Goal: Navigation & Orientation: Find specific page/section

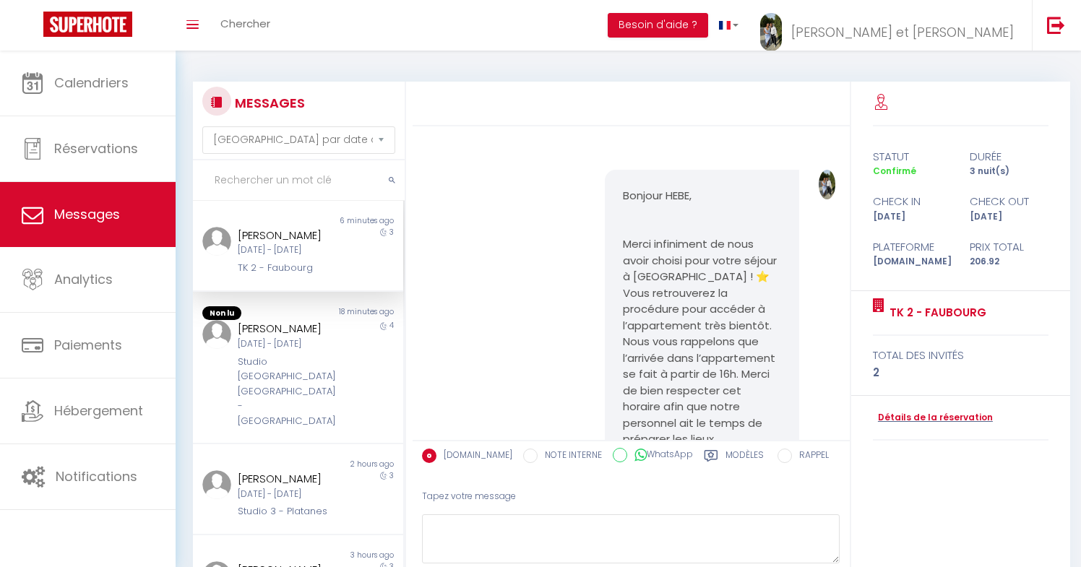
select select "message"
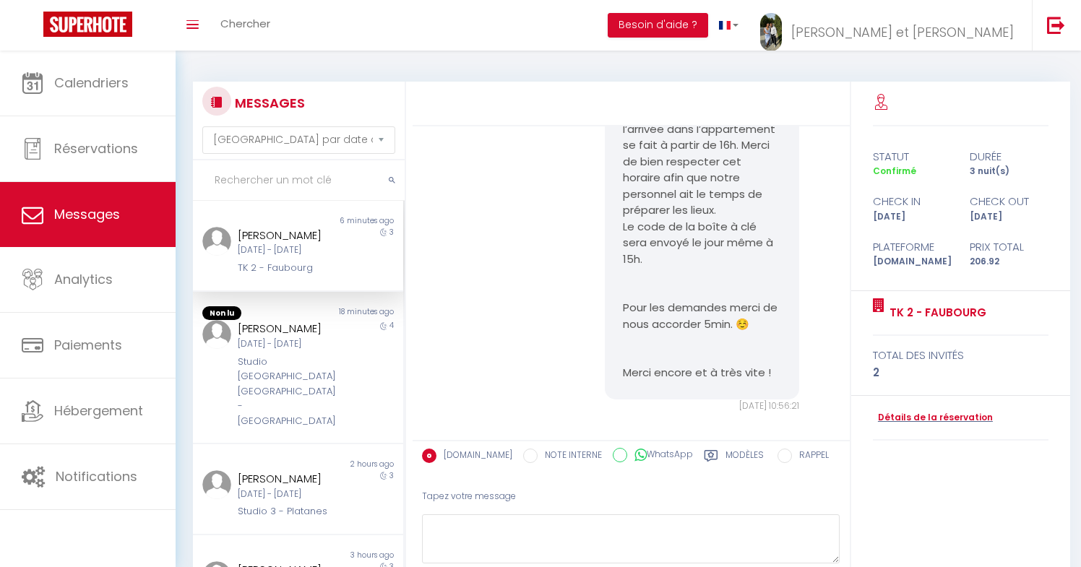
click at [280, 257] on div "[DATE] - [DATE]" at bounding box center [289, 251] width 103 height 14
click at [313, 344] on div "[DATE] - [DATE]" at bounding box center [289, 345] width 103 height 14
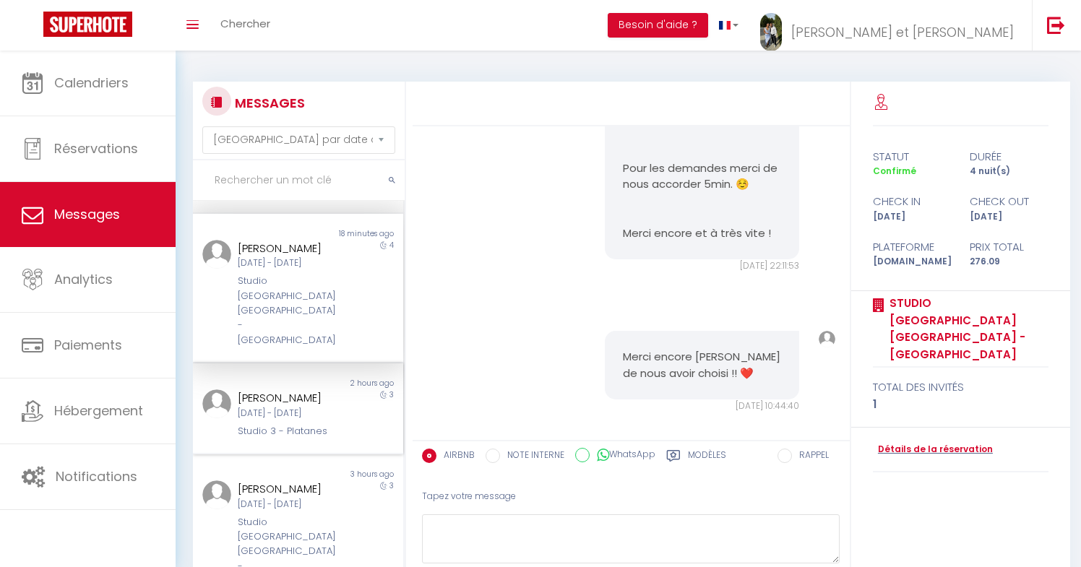
scroll to position [129, 0]
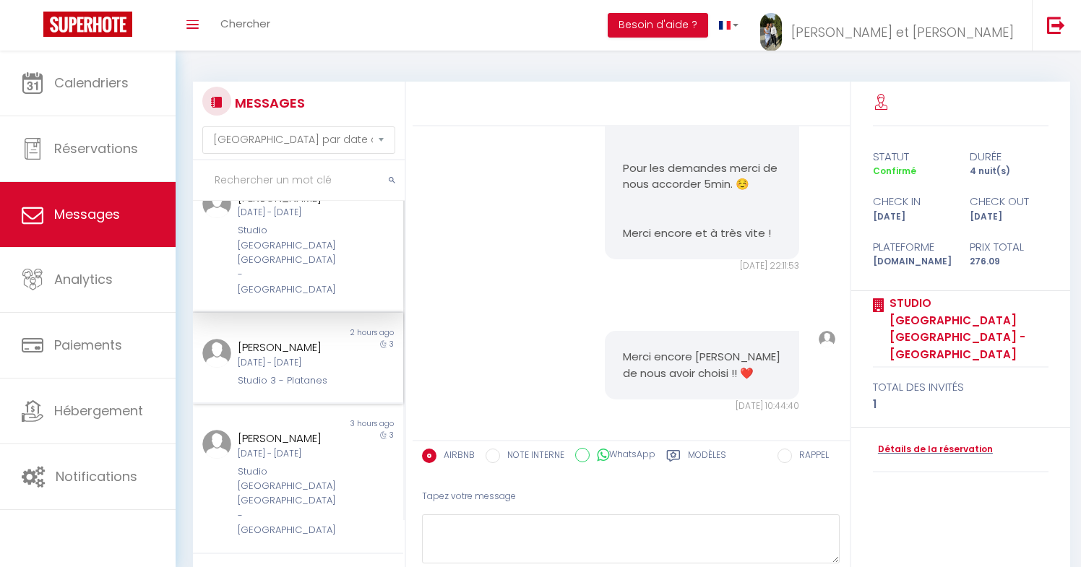
click at [306, 371] on div "Non lu 2 hours ago [PERSON_NAME][DATE] - [DATE] Studio 3 - Platanes 3" at bounding box center [298, 358] width 210 height 91
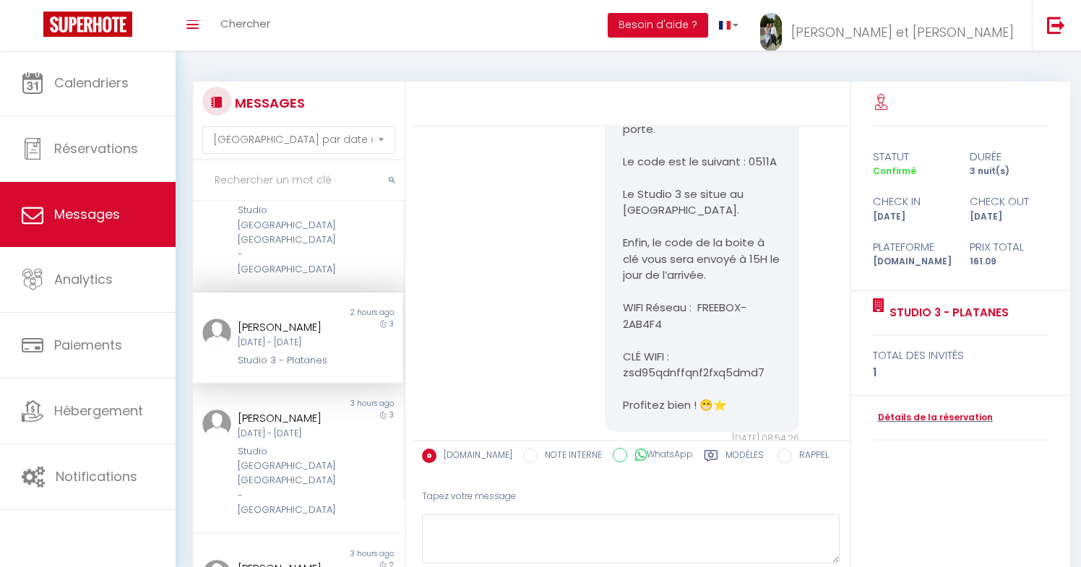
scroll to position [159, 0]
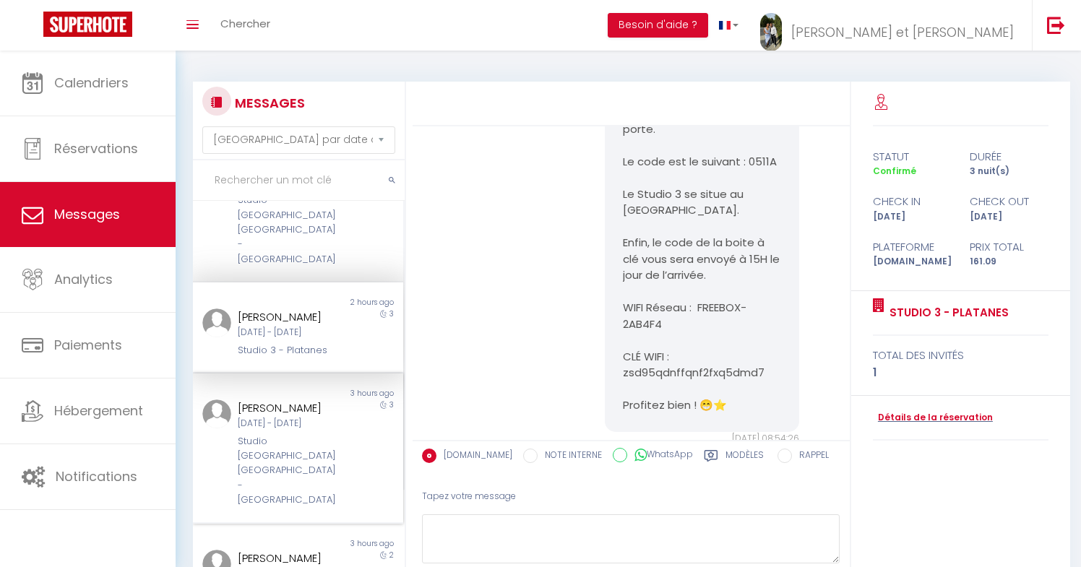
click at [320, 400] on div "[PERSON_NAME]" at bounding box center [289, 408] width 103 height 17
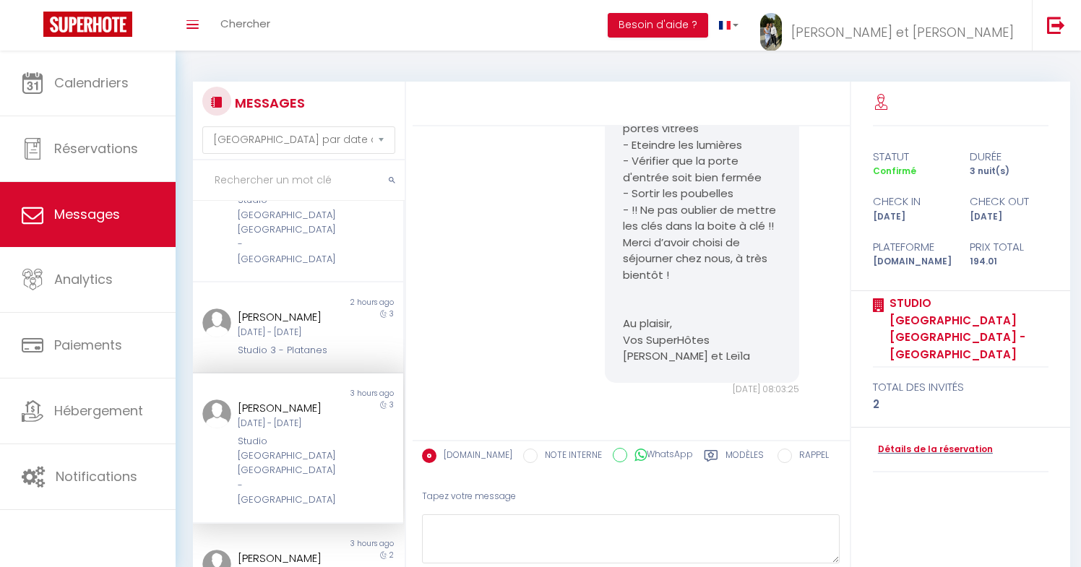
scroll to position [183, 0]
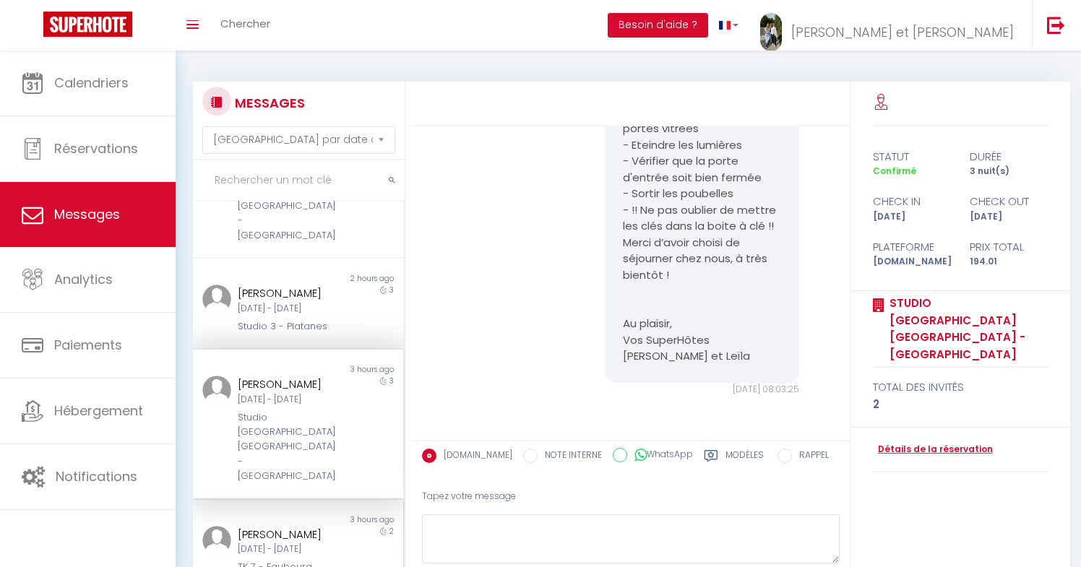
click at [323, 526] on div "[PERSON_NAME]" at bounding box center [289, 534] width 103 height 17
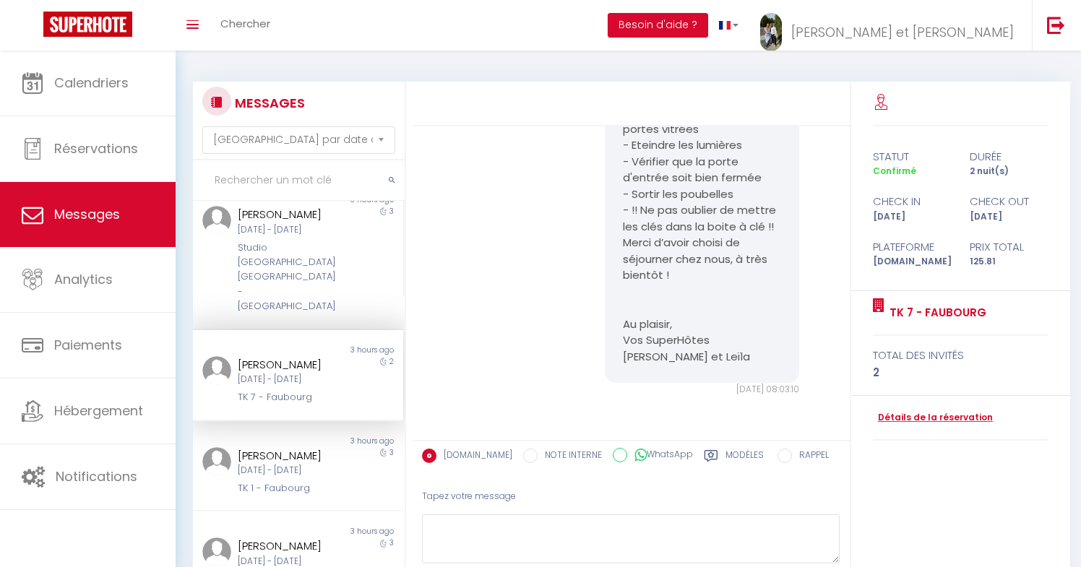
scroll to position [387, 0]
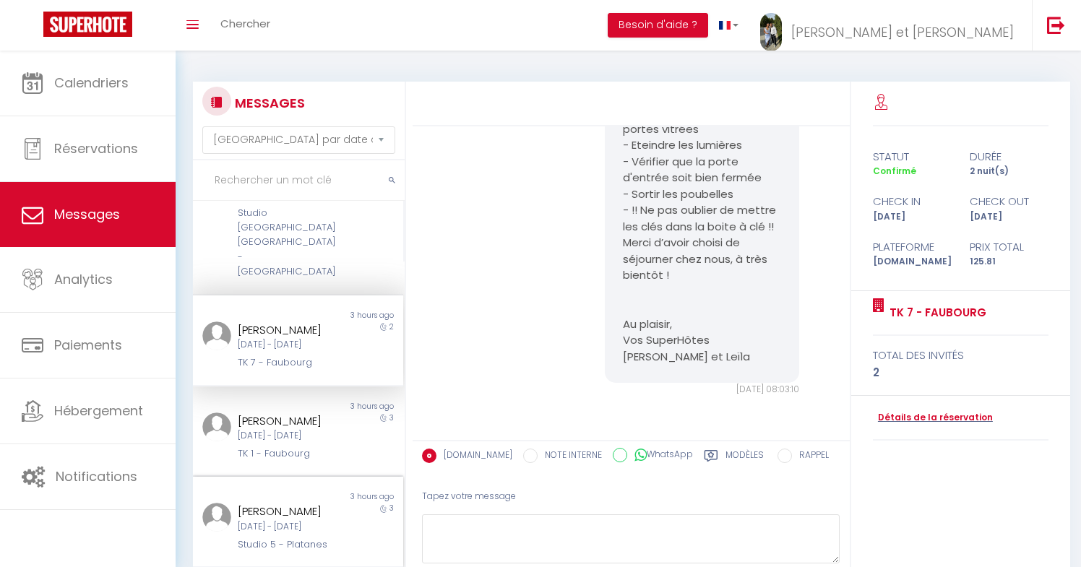
click at [324, 477] on div "Non lu 3 hours ago [PERSON_NAME] [DATE] - [DATE] Studio 5 - Platanes 3" at bounding box center [298, 522] width 210 height 91
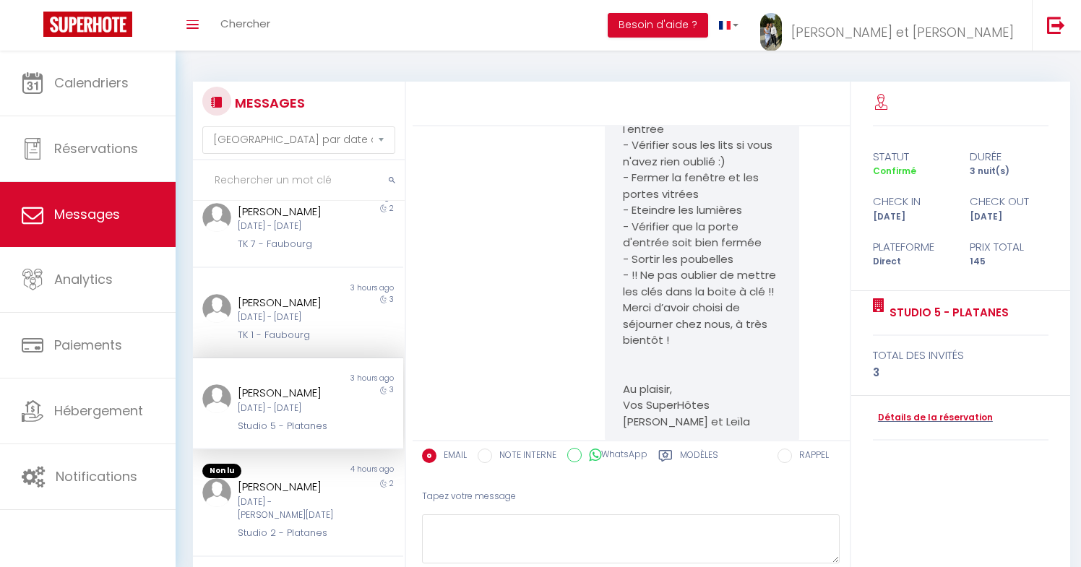
scroll to position [517, 0]
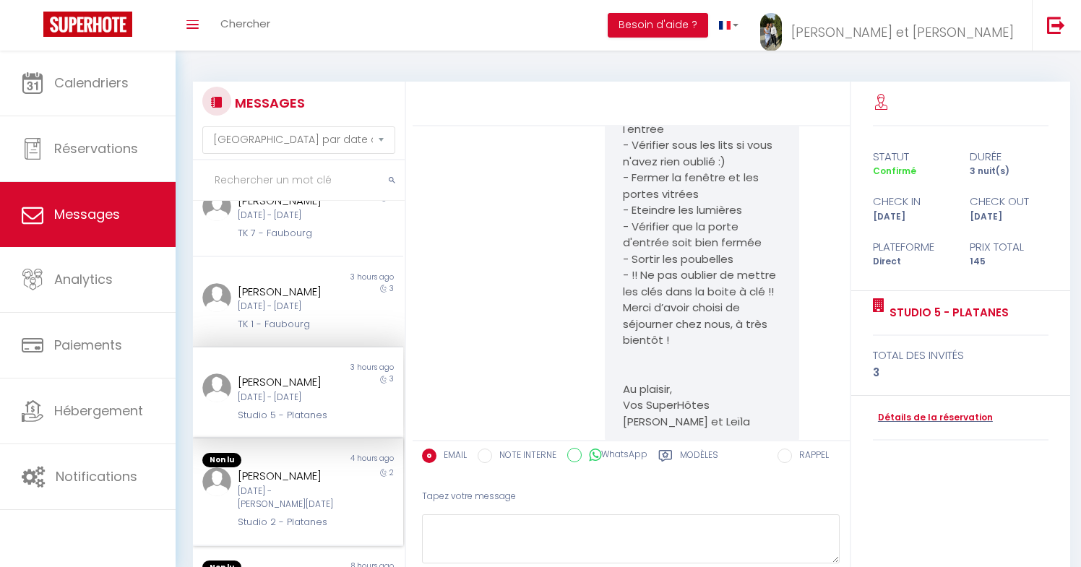
click at [309, 468] on div "[PERSON_NAME]" at bounding box center [289, 476] width 103 height 17
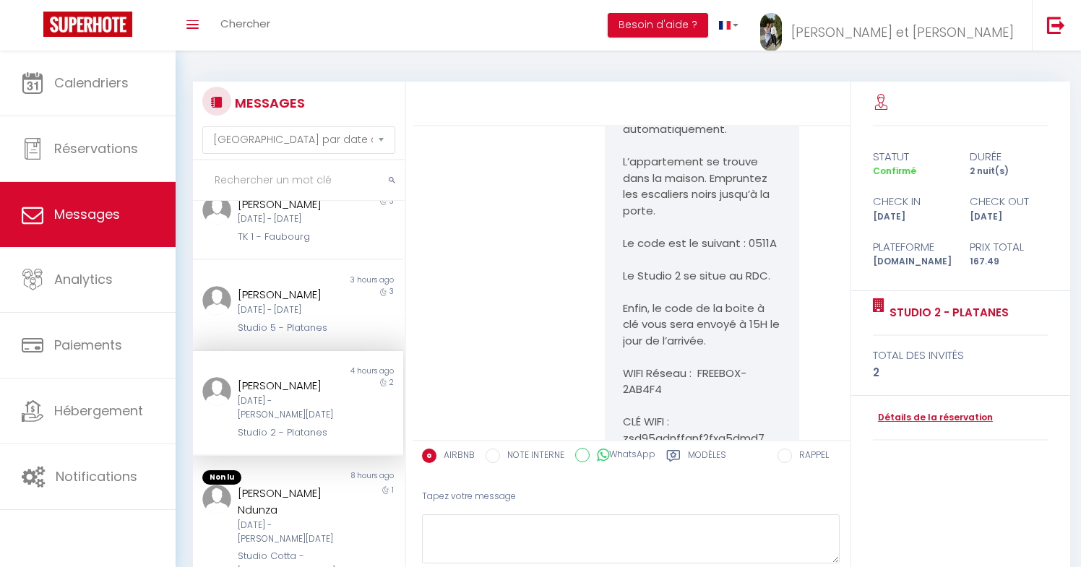
scroll to position [612, 0]
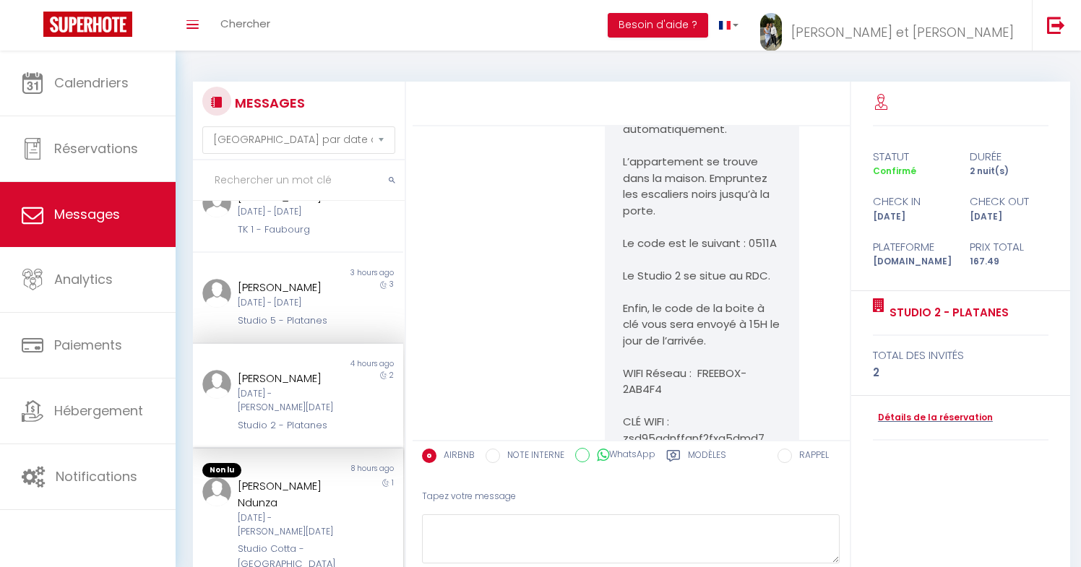
click at [299, 478] on div "[PERSON_NAME] Ndunza" at bounding box center [289, 495] width 103 height 34
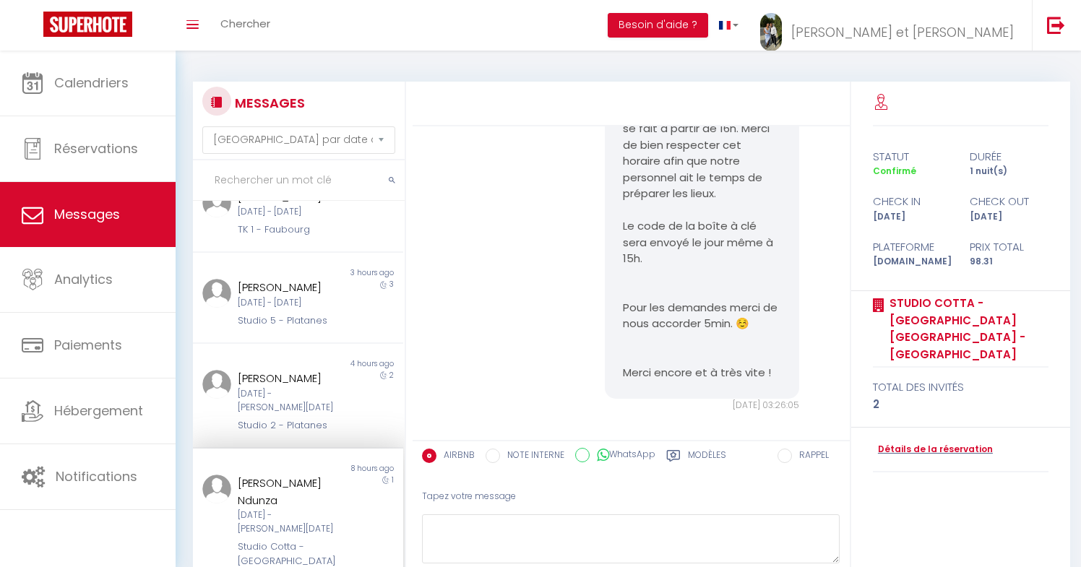
scroll to position [653, 0]
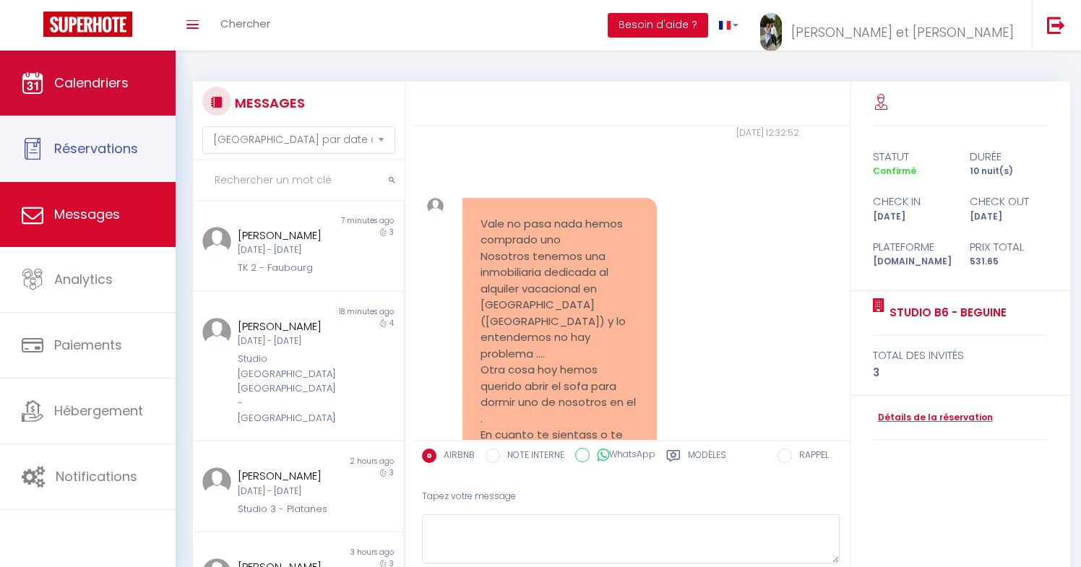
click at [119, 100] on link "Calendriers" at bounding box center [88, 83] width 176 height 65
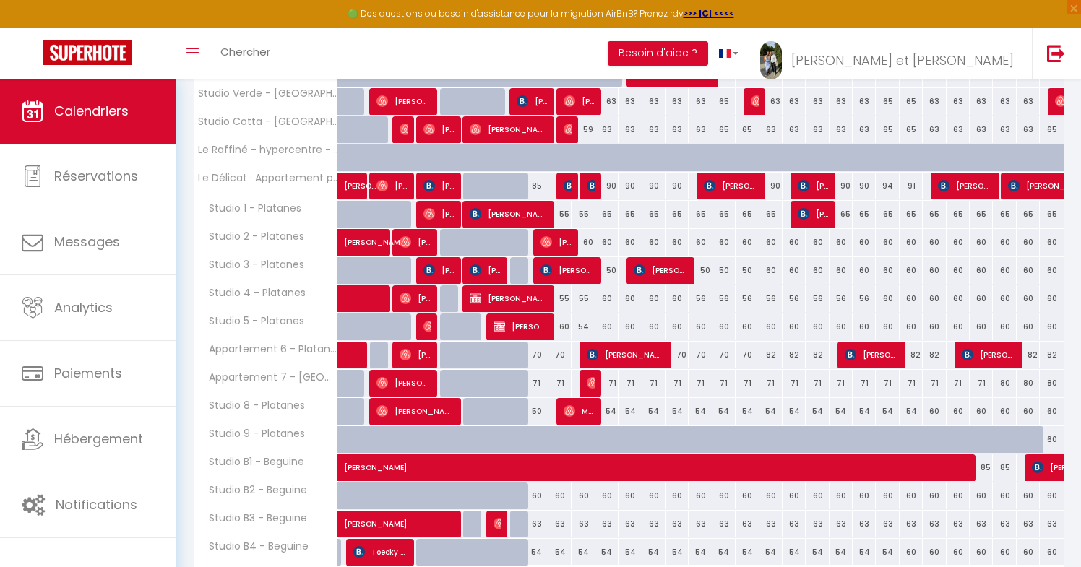
scroll to position [421, 0]
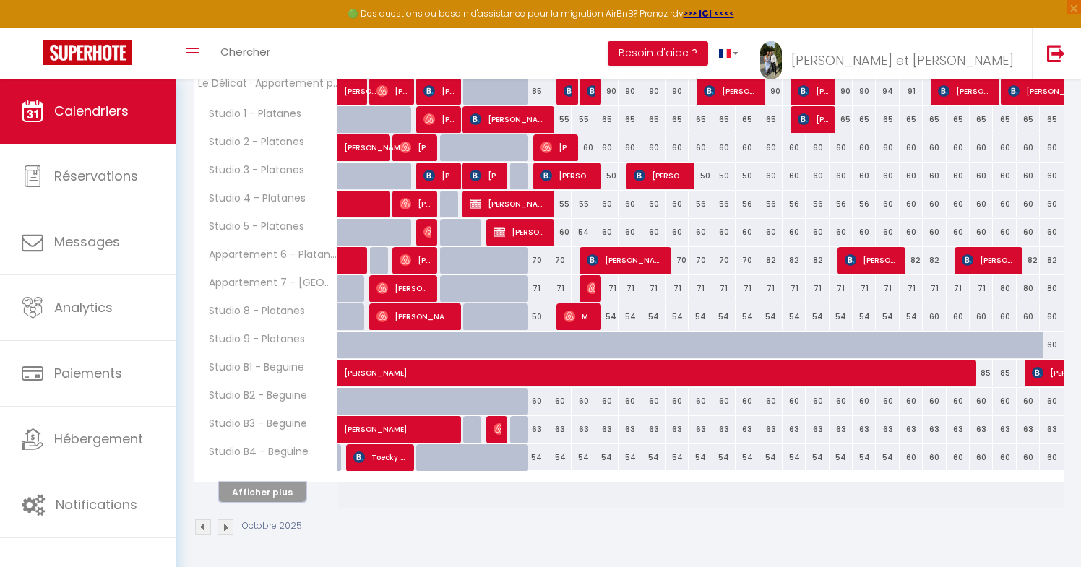
click at [257, 496] on button "Afficher plus" at bounding box center [262, 493] width 87 height 20
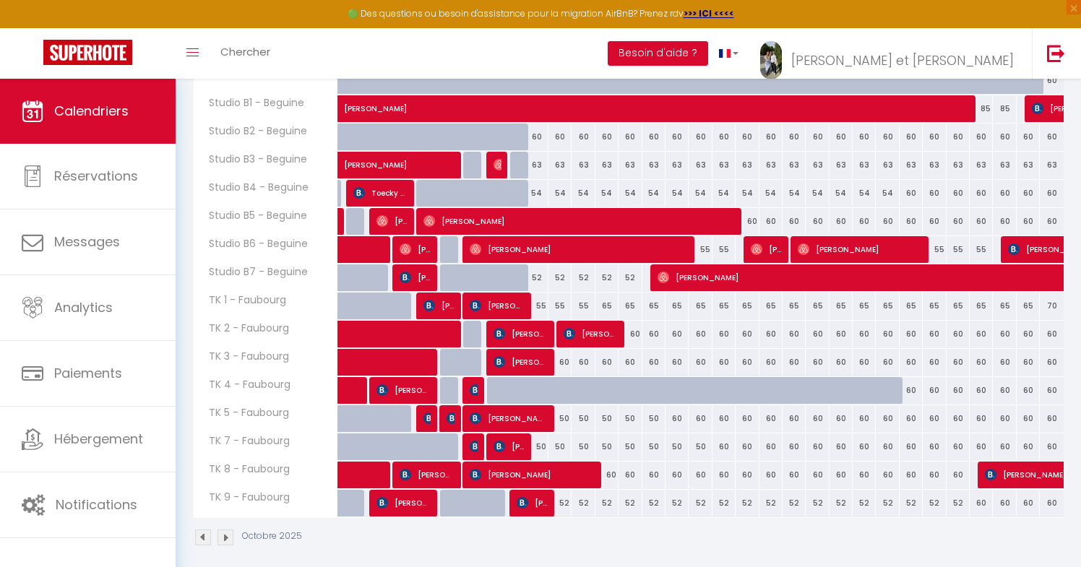
scroll to position [695, 0]
